Goal: Communication & Community: Participate in discussion

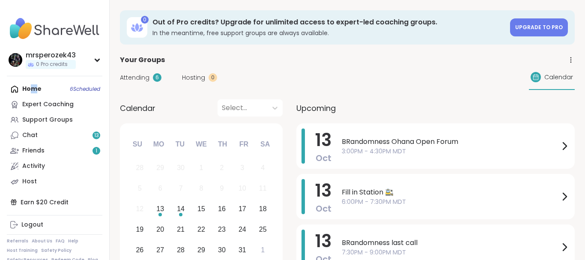
click at [33, 88] on div "Home 6 Scheduled Expert Coaching Support Groups Chat 13 Friends 1 Activity Host" at bounding box center [55, 135] width 96 height 108
click at [35, 120] on div "Support Groups" at bounding box center [47, 120] width 51 height 9
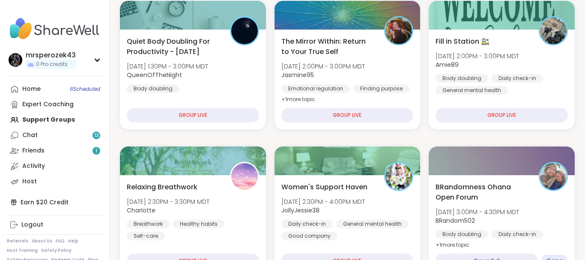
scroll to position [131, 0]
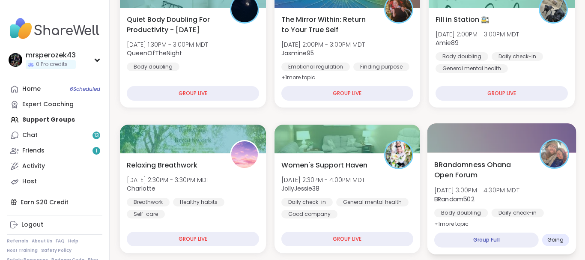
click at [475, 189] on span "[DATE] 3:00PM - 4:30PM MDT" at bounding box center [476, 190] width 85 height 9
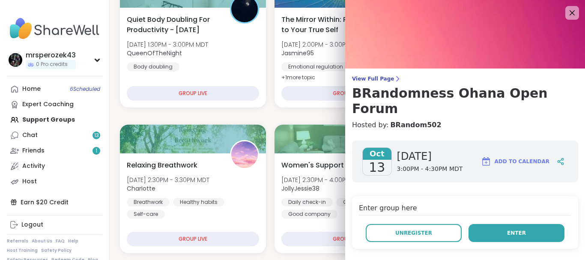
click at [515, 229] on span "Enter" at bounding box center [516, 233] width 19 height 8
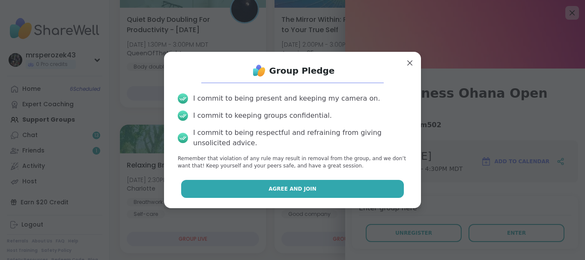
click at [291, 188] on span "Agree and Join" at bounding box center [293, 189] width 48 height 8
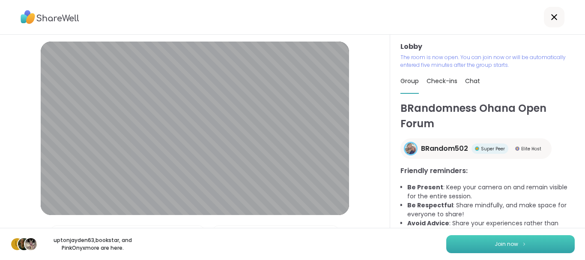
click at [482, 244] on button "Join now" at bounding box center [510, 244] width 129 height 18
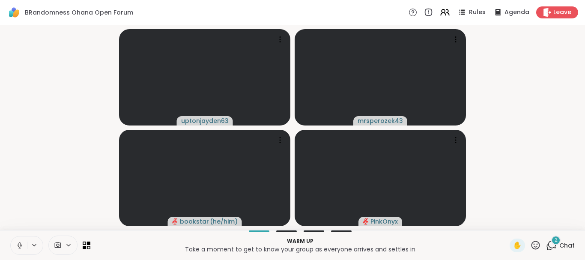
click at [91, 180] on video-player-container "uptonjayden63 mrsperozek43 bookstar ( he/him ) PinkOnyx" at bounding box center [292, 128] width 575 height 198
click at [17, 245] on icon at bounding box center [20, 246] width 8 height 8
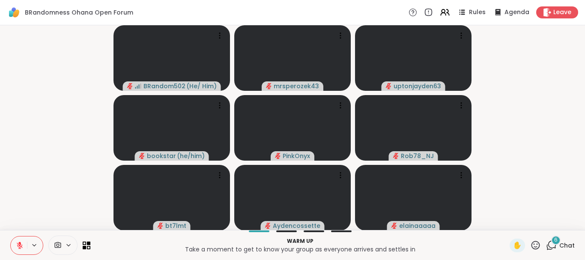
click at [555, 239] on span "6" at bounding box center [555, 240] width 3 height 7
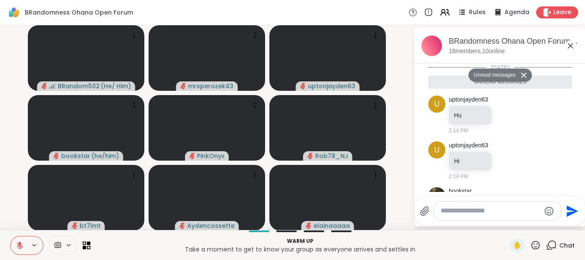
scroll to position [243, 0]
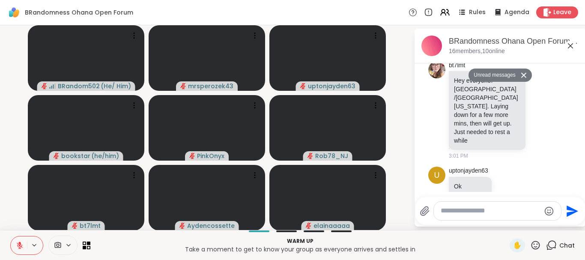
click at [570, 46] on icon at bounding box center [570, 45] width 5 height 5
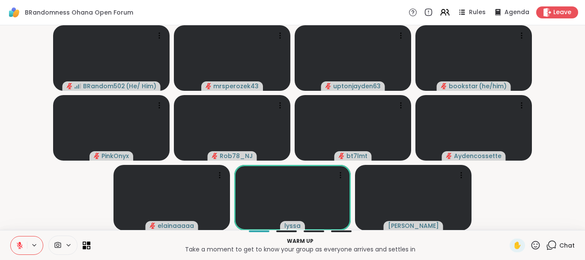
click at [18, 246] on icon at bounding box center [20, 246] width 8 height 8
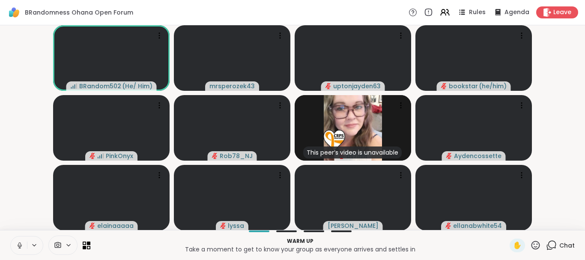
click at [18, 246] on icon at bounding box center [20, 245] width 4 height 3
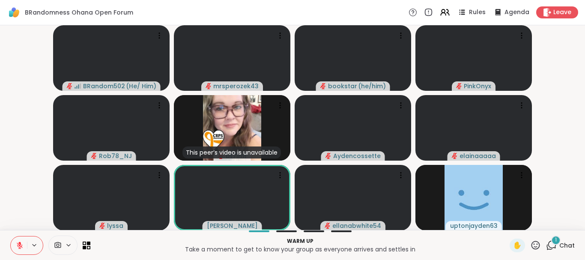
click at [554, 239] on div "1" at bounding box center [555, 240] width 9 height 9
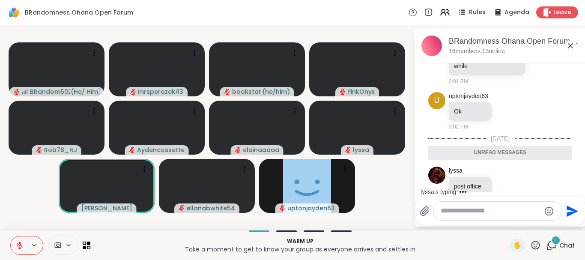
scroll to position [323, 0]
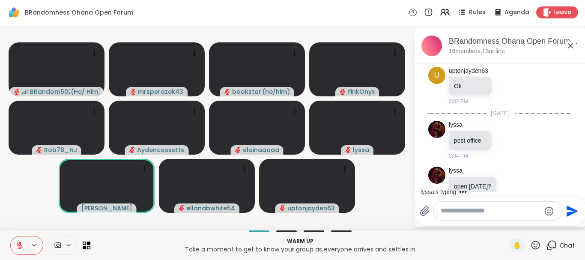
click at [17, 239] on button at bounding box center [19, 246] width 16 height 18
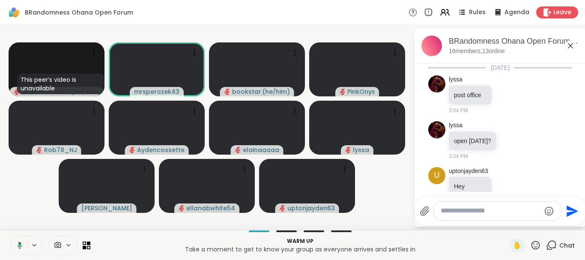
scroll to position [380, 0]
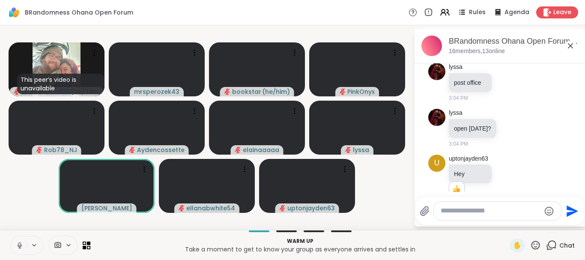
click at [19, 244] on icon at bounding box center [20, 246] width 8 height 8
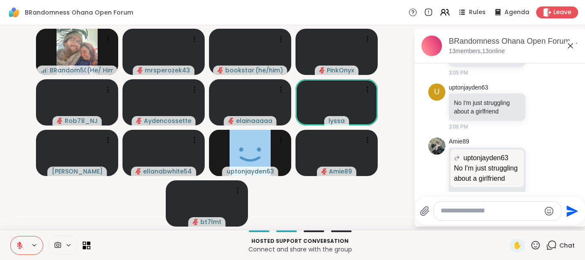
scroll to position [763, 0]
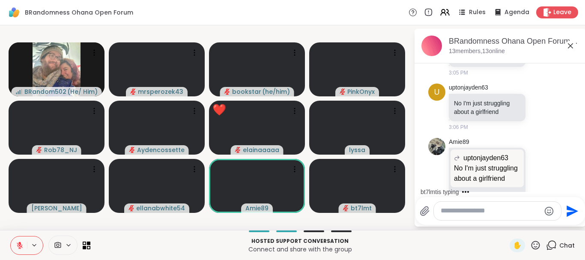
click at [536, 242] on icon at bounding box center [536, 245] width 9 height 9
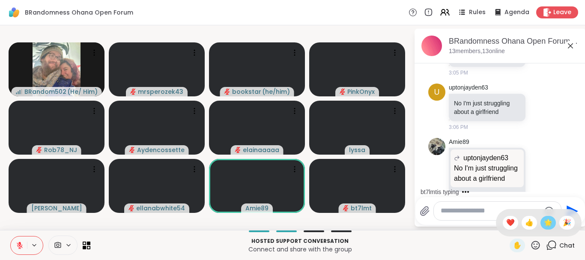
click at [547, 222] on span "🌟" at bounding box center [548, 223] width 9 height 10
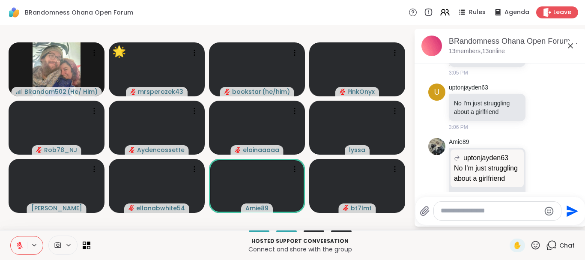
click at [535, 245] on icon at bounding box center [536, 245] width 9 height 9
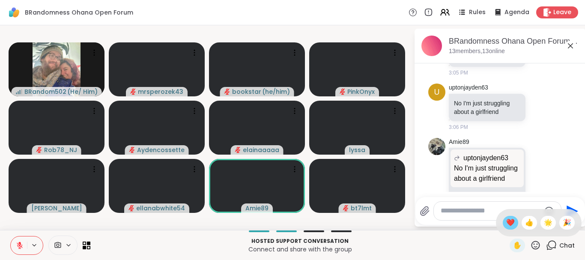
click at [506, 222] on span "❤️" at bounding box center [510, 223] width 9 height 10
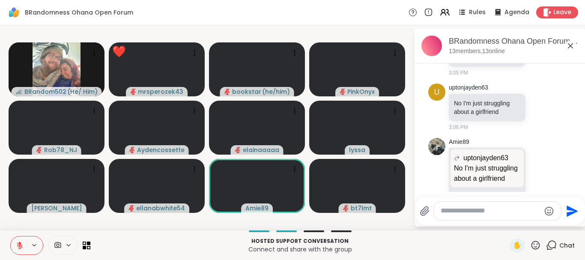
click at [569, 42] on icon at bounding box center [571, 46] width 10 height 10
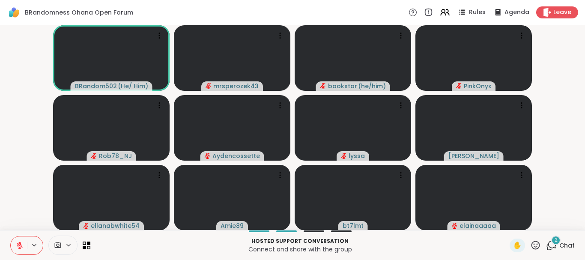
click at [557, 240] on span "2" at bounding box center [556, 240] width 3 height 7
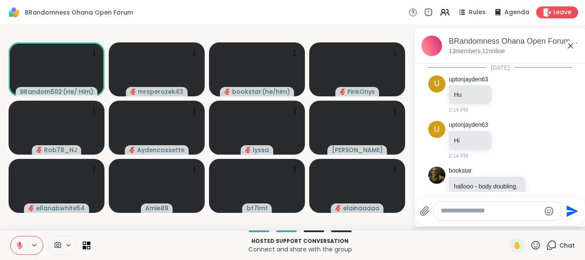
scroll to position [973, 0]
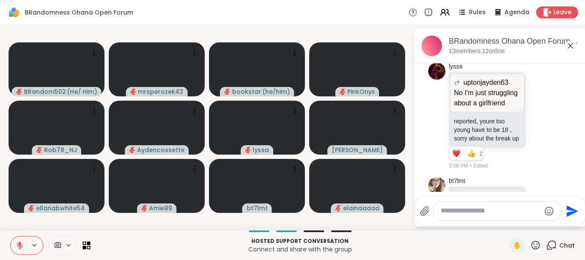
click at [17, 247] on icon at bounding box center [20, 246] width 8 height 8
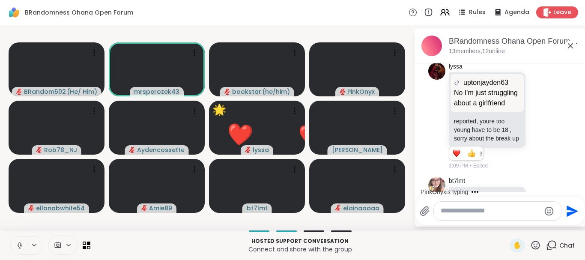
click at [17, 242] on icon at bounding box center [20, 246] width 8 height 8
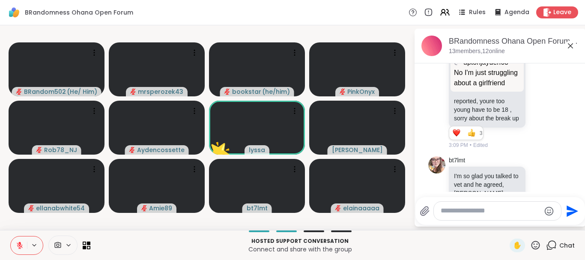
scroll to position [998, 0]
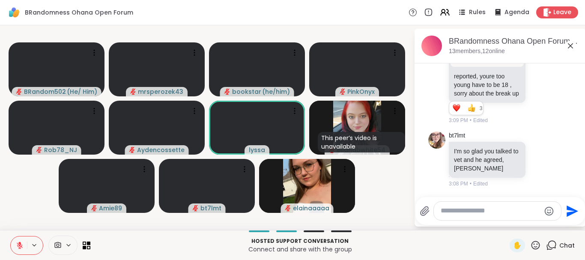
click at [569, 43] on icon at bounding box center [571, 46] width 10 height 10
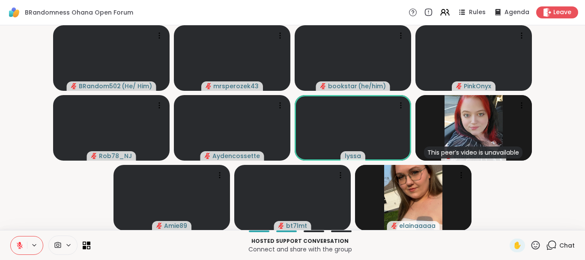
click at [551, 242] on icon at bounding box center [551, 245] width 11 height 11
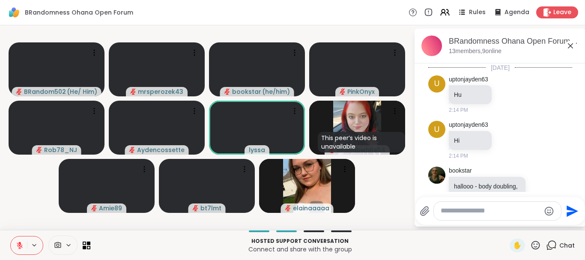
scroll to position [990, 0]
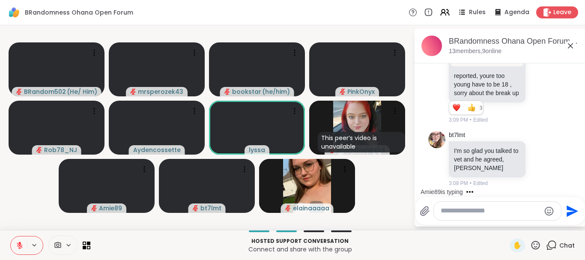
click at [569, 46] on icon at bounding box center [571, 46] width 10 height 10
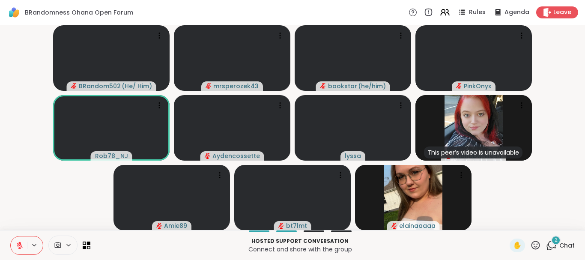
click at [556, 238] on span "2" at bounding box center [556, 240] width 3 height 7
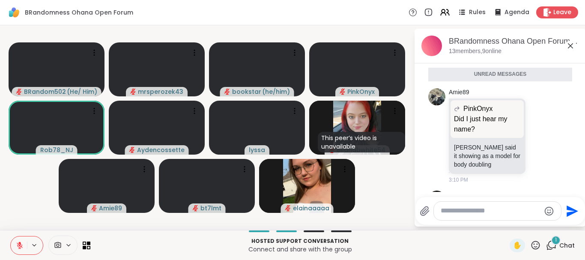
scroll to position [1204, 0]
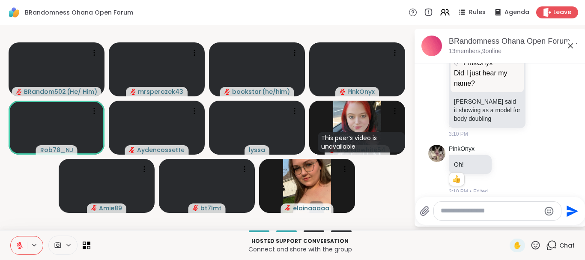
click at [571, 45] on icon at bounding box center [570, 45] width 5 height 5
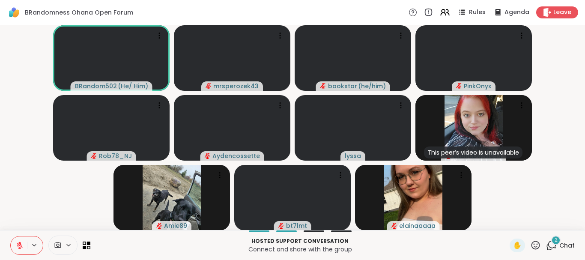
click at [556, 237] on span "2" at bounding box center [556, 240] width 3 height 7
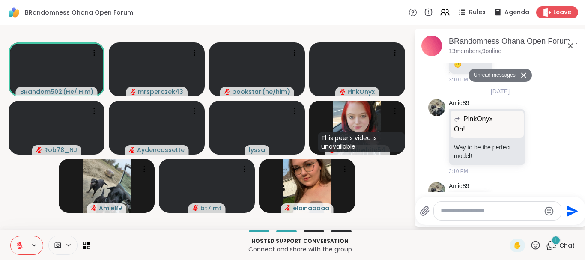
scroll to position [1405, 0]
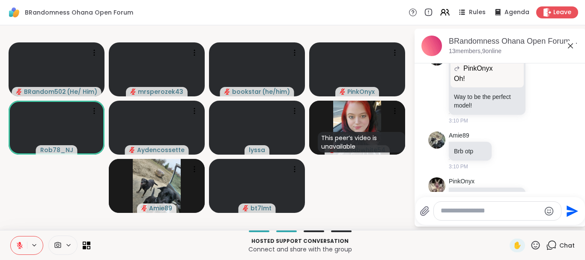
click at [570, 45] on icon at bounding box center [570, 45] width 5 height 5
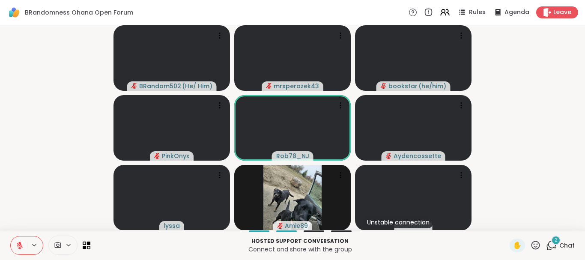
click at [555, 239] on span "2" at bounding box center [556, 240] width 3 height 7
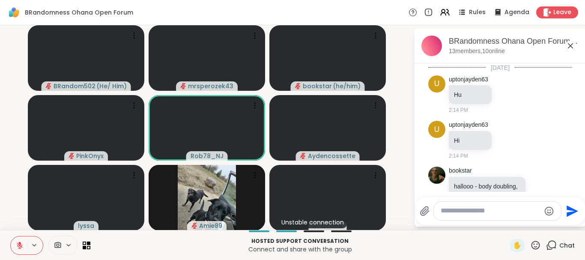
scroll to position [1565, 0]
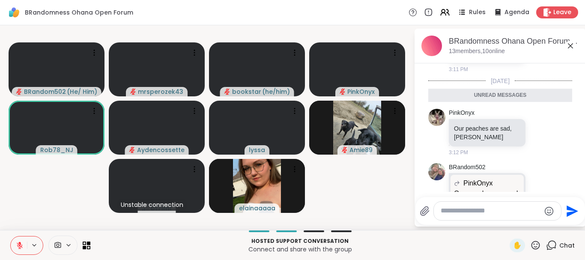
click at [570, 44] on icon at bounding box center [571, 46] width 10 height 10
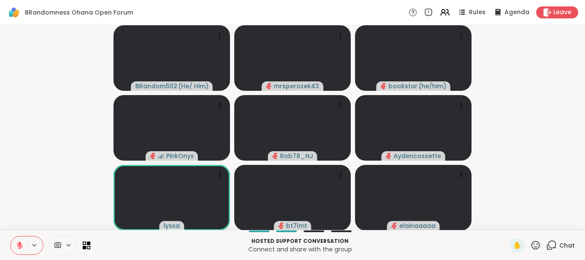
click at [551, 244] on icon at bounding box center [551, 245] width 11 height 11
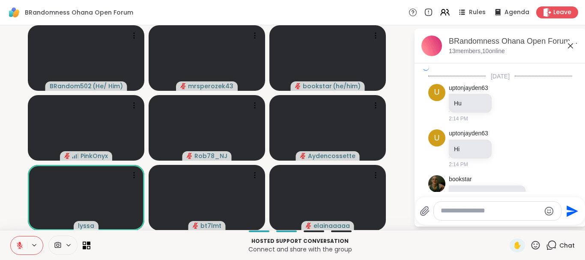
scroll to position [1548, 0]
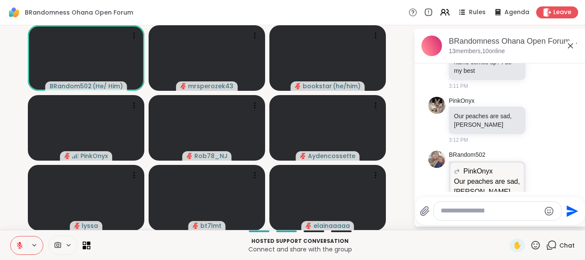
click at [571, 45] on icon at bounding box center [571, 46] width 10 height 10
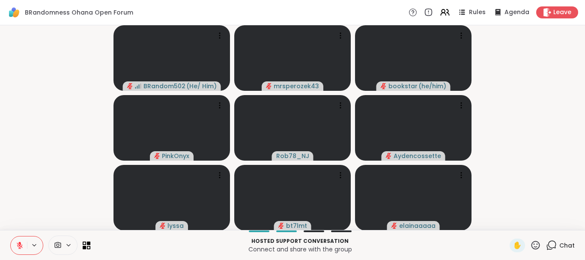
click at [18, 243] on icon at bounding box center [20, 246] width 8 height 8
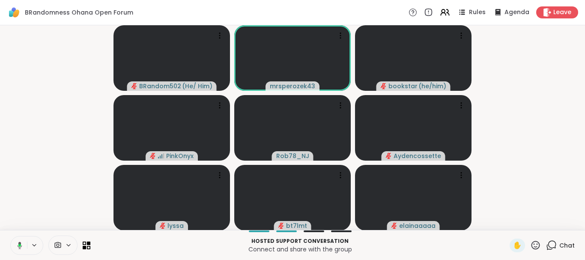
click at [18, 241] on button at bounding box center [18, 246] width 18 height 18
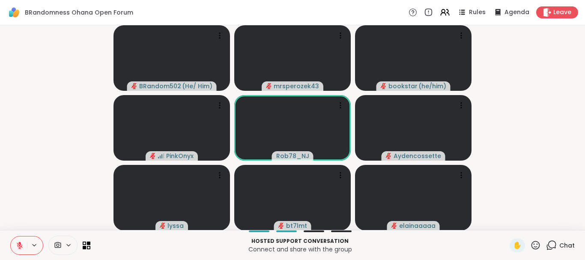
click at [21, 241] on button at bounding box center [19, 246] width 16 height 18
click at [19, 243] on icon at bounding box center [20, 246] width 8 height 8
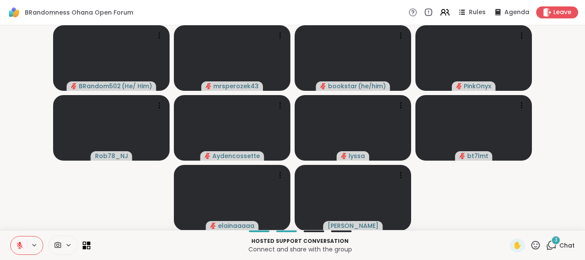
click at [557, 238] on span "3" at bounding box center [556, 240] width 3 height 7
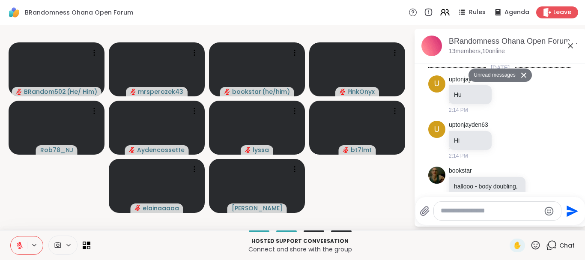
scroll to position [1812, 0]
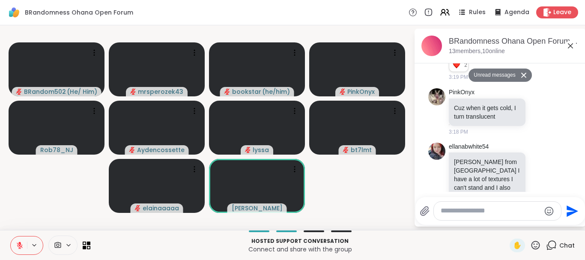
click at [569, 45] on icon at bounding box center [570, 45] width 5 height 5
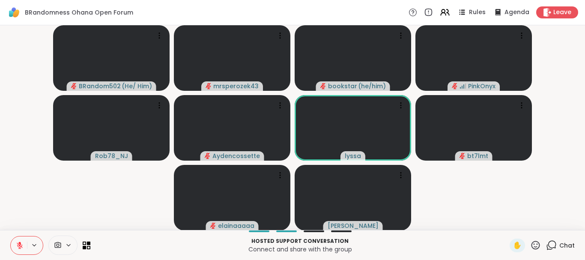
click at [552, 241] on icon at bounding box center [552, 245] width 8 height 8
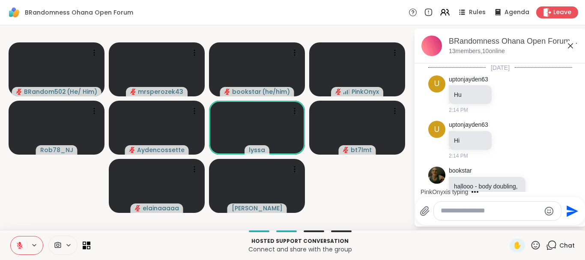
scroll to position [1783, 0]
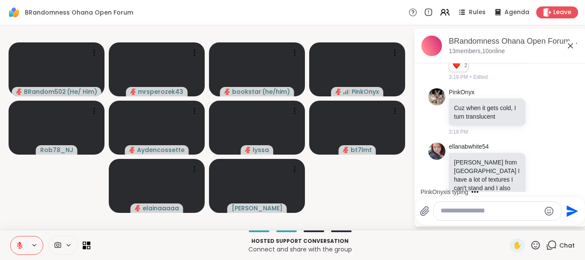
click at [465, 212] on textarea "Type your message" at bounding box center [491, 211] width 100 height 9
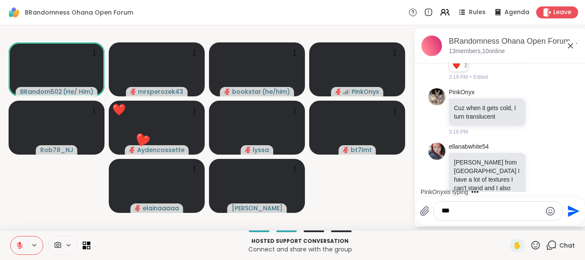
type textarea "***"
click at [572, 210] on icon "Send" at bounding box center [574, 211] width 12 height 12
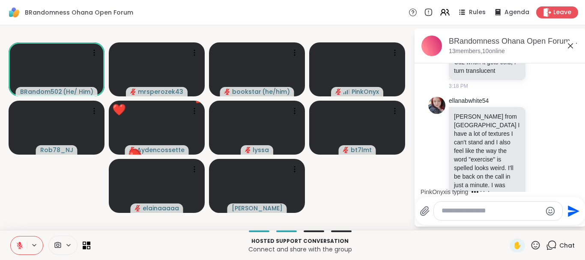
scroll to position [1883, 0]
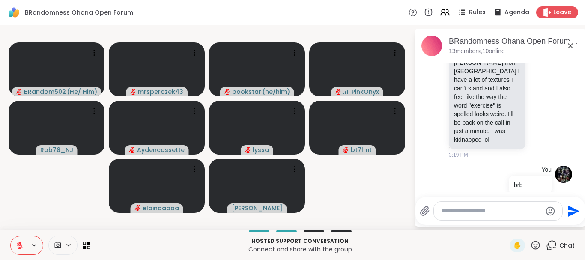
click at [570, 43] on icon at bounding box center [571, 46] width 10 height 10
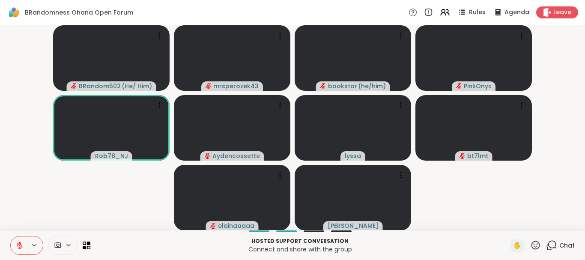
click at [18, 242] on icon at bounding box center [20, 246] width 8 height 8
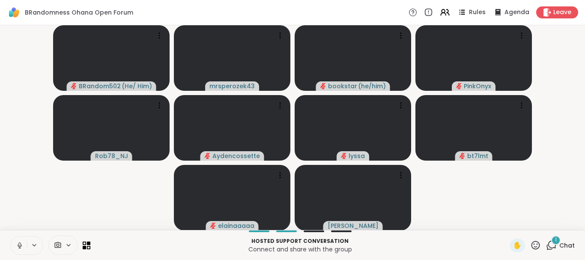
click at [17, 242] on icon at bounding box center [20, 246] width 8 height 8
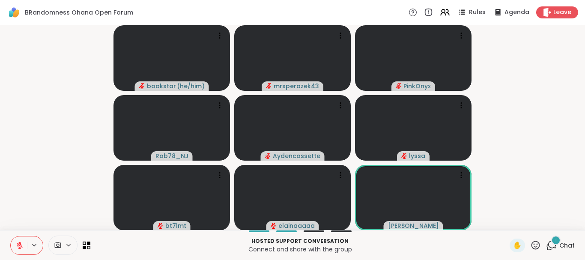
click at [555, 239] on div "1" at bounding box center [555, 240] width 9 height 9
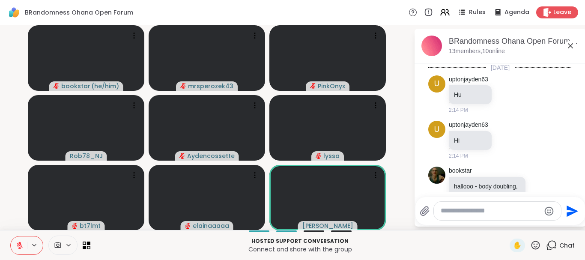
scroll to position [1995, 0]
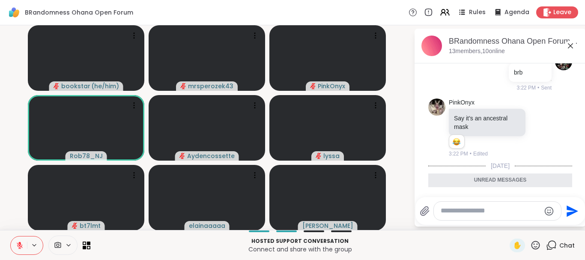
click at [541, 222] on icon at bounding box center [541, 226] width 8 height 9
click at [436, 208] on div "Select Reaction: Joy" at bounding box center [435, 212] width 8 height 8
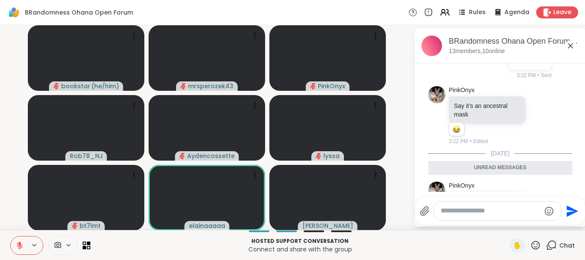
click at [569, 45] on icon at bounding box center [571, 46] width 10 height 10
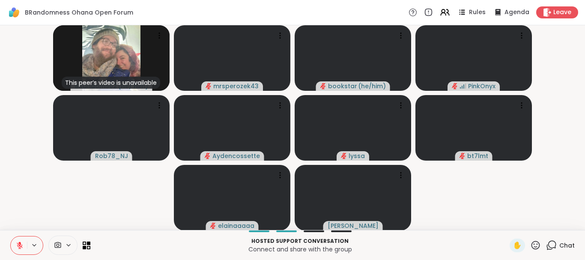
click at [18, 240] on button at bounding box center [19, 246] width 16 height 18
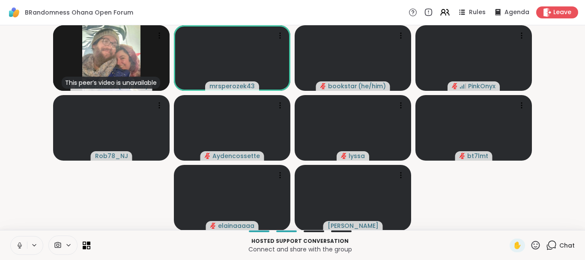
click at [21, 249] on button at bounding box center [19, 246] width 16 height 18
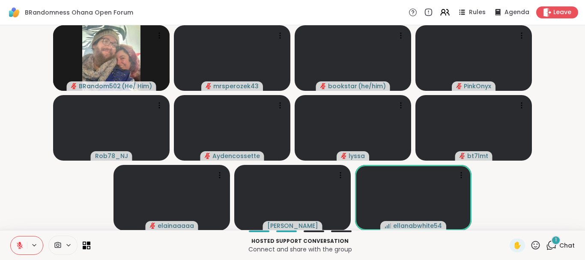
click at [555, 240] on div "1" at bounding box center [555, 240] width 9 height 9
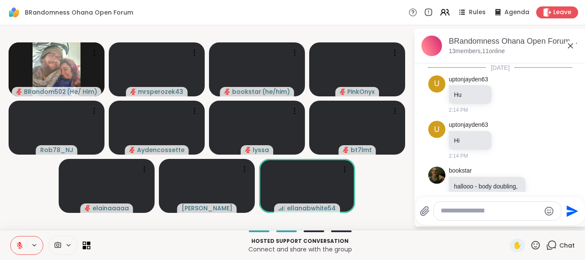
scroll to position [2066, 0]
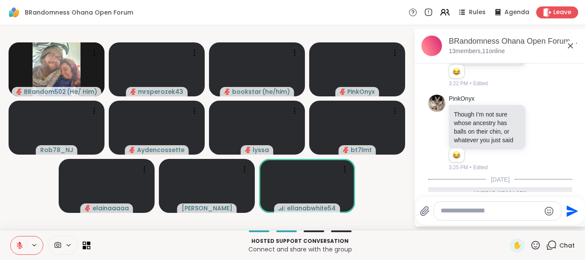
click at [465, 212] on textarea "Type your message" at bounding box center [491, 211] width 100 height 9
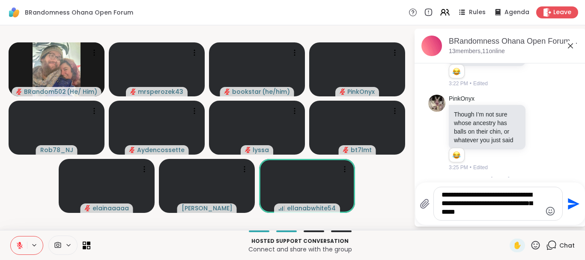
type textarea "**********"
click at [570, 204] on icon "Send" at bounding box center [573, 204] width 14 height 14
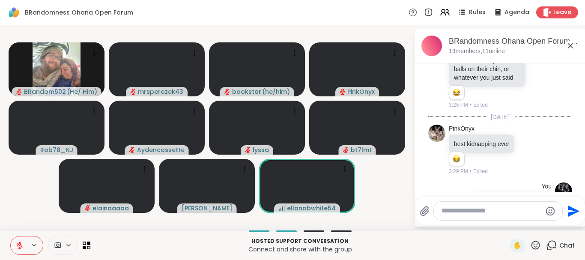
scroll to position [2108, 0]
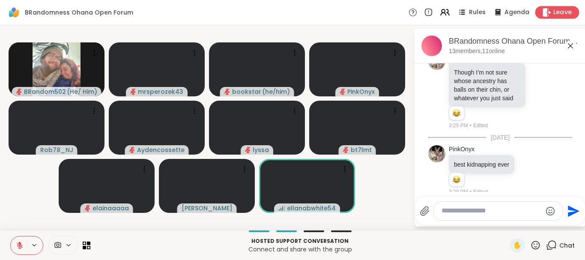
click at [555, 12] on span "Leave" at bounding box center [563, 12] width 19 height 9
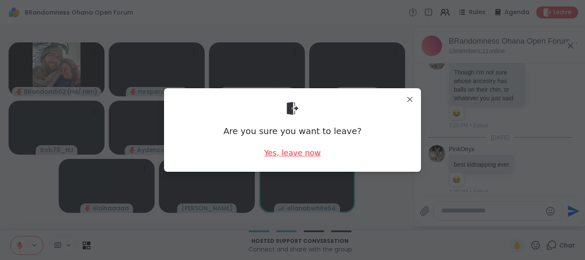
click at [276, 153] on div "Yes, leave now" at bounding box center [292, 152] width 57 height 11
